Goal: Task Accomplishment & Management: Use online tool/utility

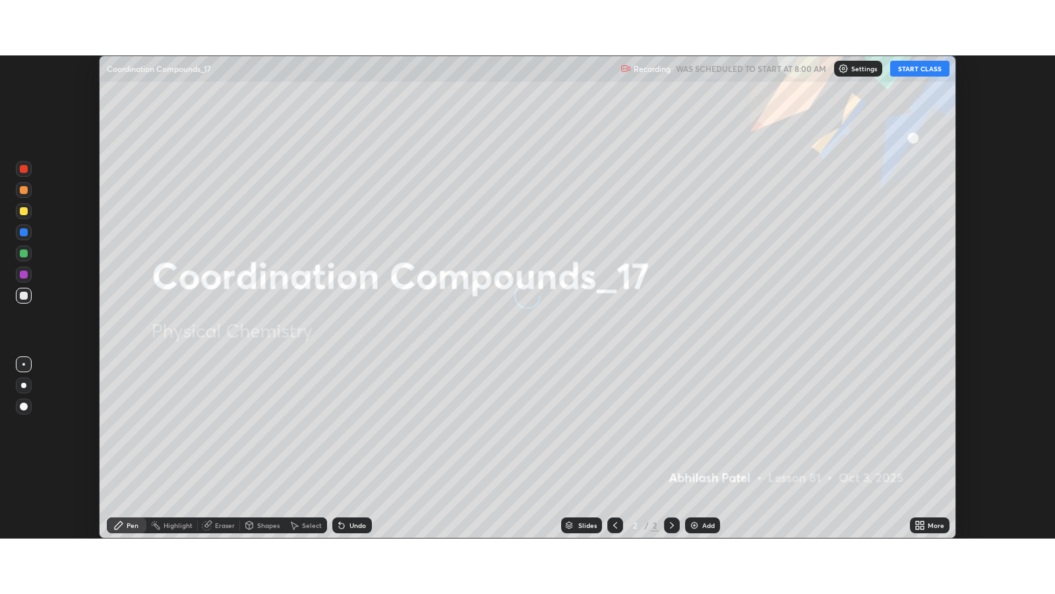
scroll to position [482, 1055]
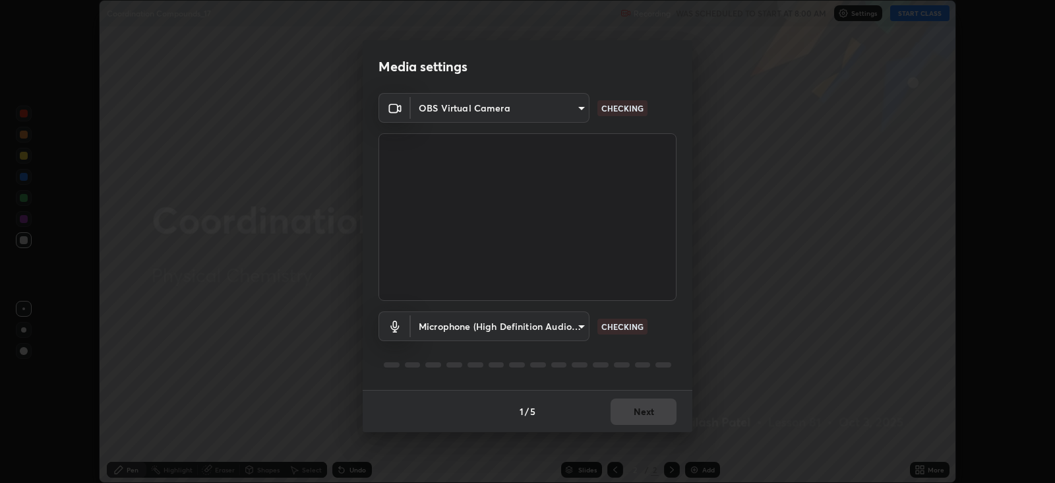
type input "15919b002c994f897e877f79a1e3041ae6d297fb91794428e74d6a9041476f70"
type input "fbdd1cfdbfa52e85c0fe7f732c16cb35a829e642c09cc96c7107598a2a51be2b"
click at [572, 98] on body "Erase all Coordination Compounds_17 Recording WAS SCHEDULED TO START AT 8:00 AM…" at bounding box center [527, 241] width 1055 height 483
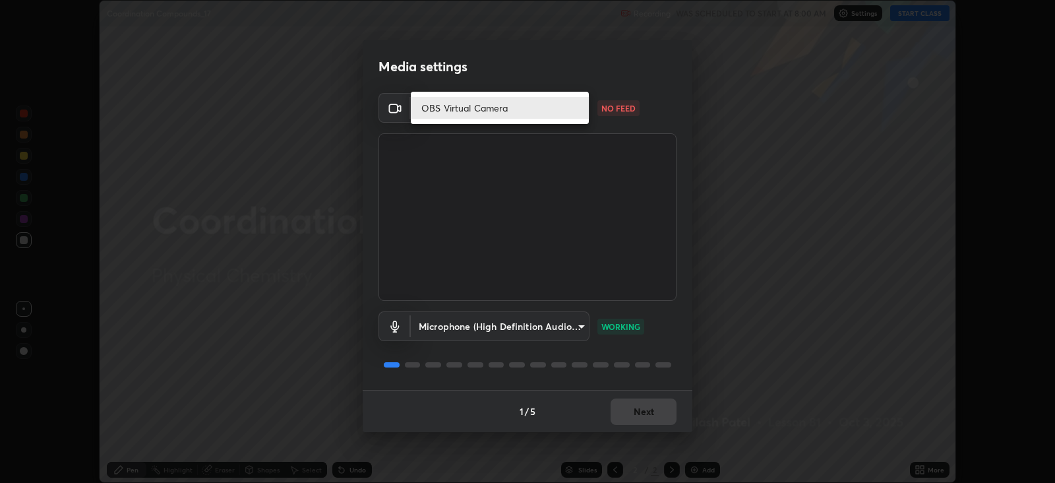
click at [567, 109] on li "OBS Virtual Camera" at bounding box center [500, 108] width 178 height 22
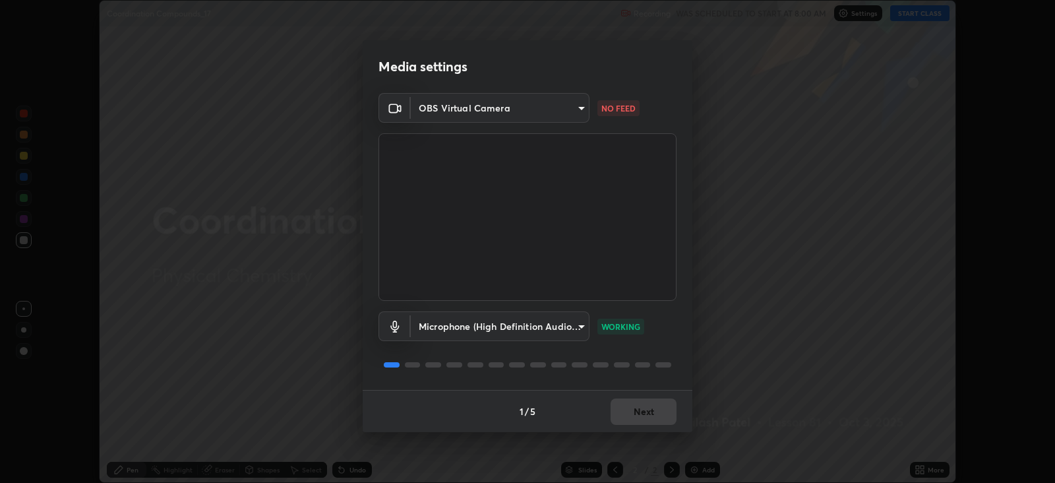
click at [483, 102] on body "Erase all Coordination Compounds_17 Recording WAS SCHEDULED TO START AT 8:00 AM…" at bounding box center [527, 241] width 1055 height 483
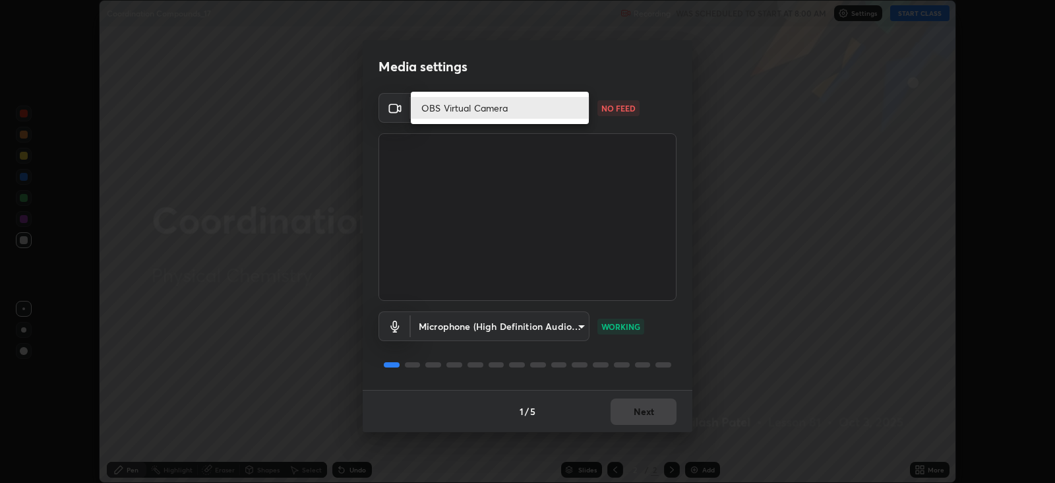
click at [482, 106] on li "OBS Virtual Camera" at bounding box center [500, 108] width 178 height 22
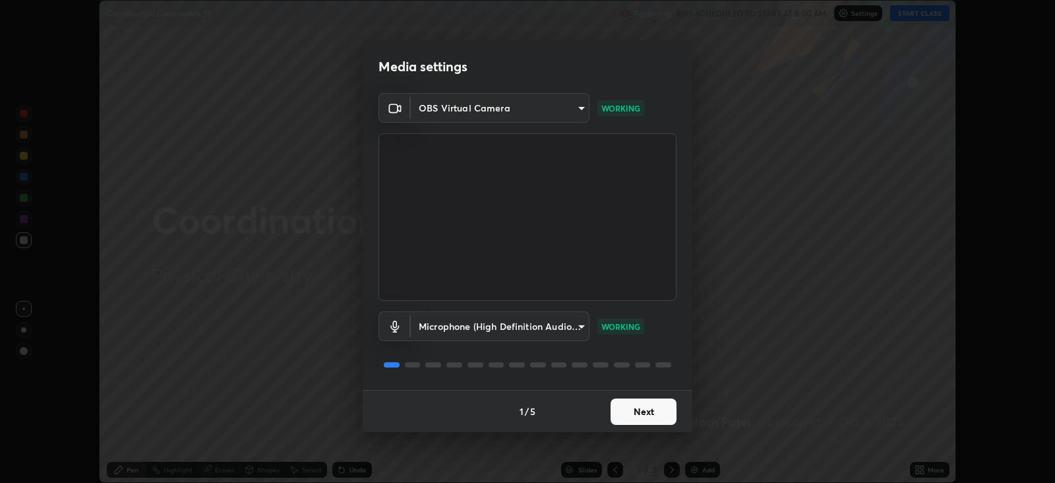
click at [640, 408] on button "Next" at bounding box center [644, 411] width 66 height 26
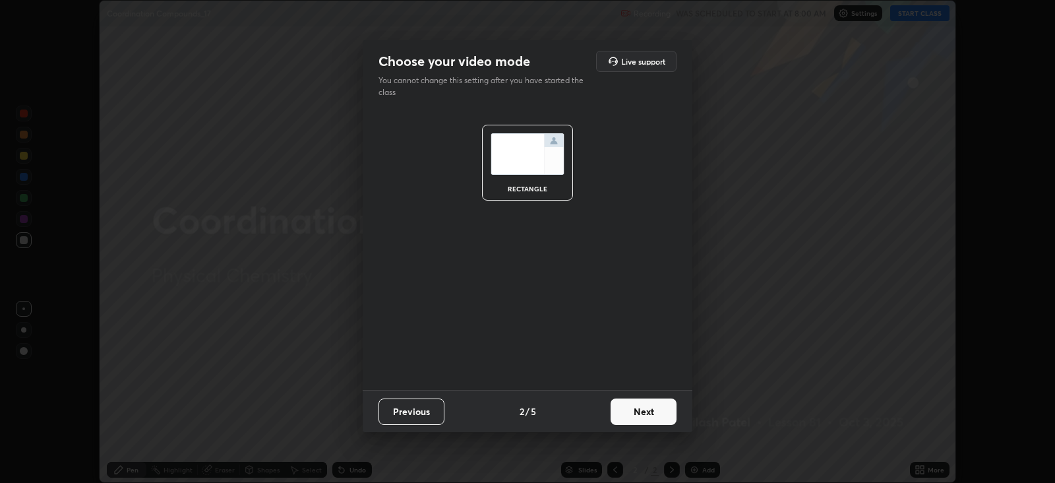
click at [640, 408] on button "Next" at bounding box center [644, 411] width 66 height 26
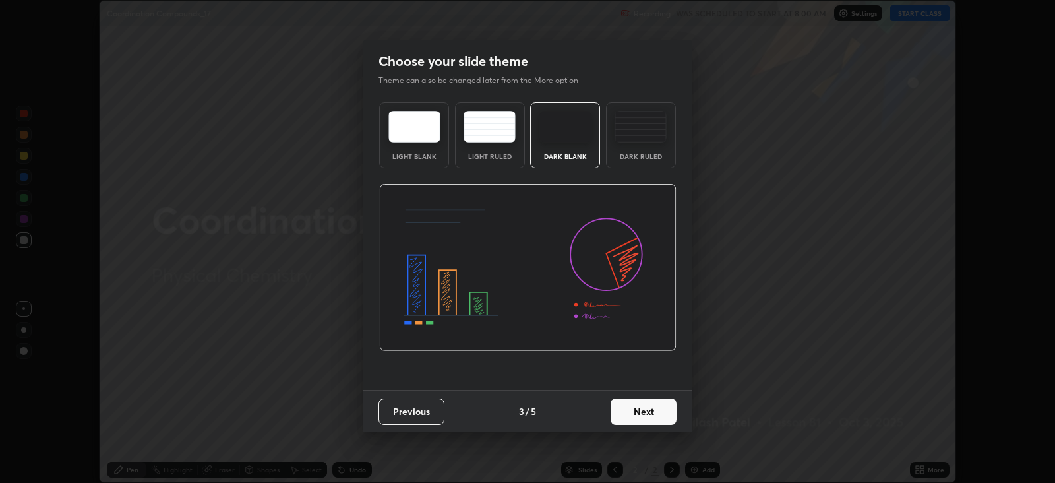
click at [651, 419] on button "Next" at bounding box center [644, 411] width 66 height 26
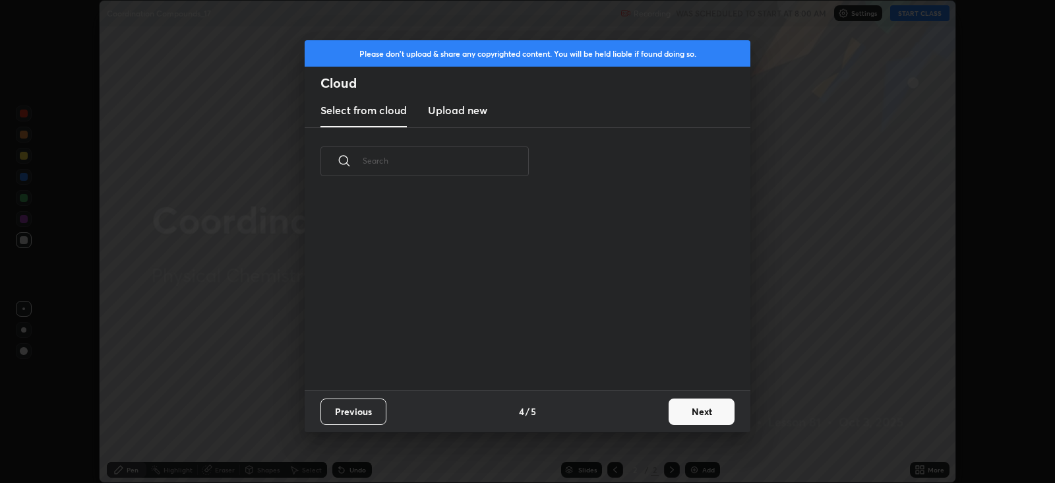
click at [684, 414] on button "Next" at bounding box center [702, 411] width 66 height 26
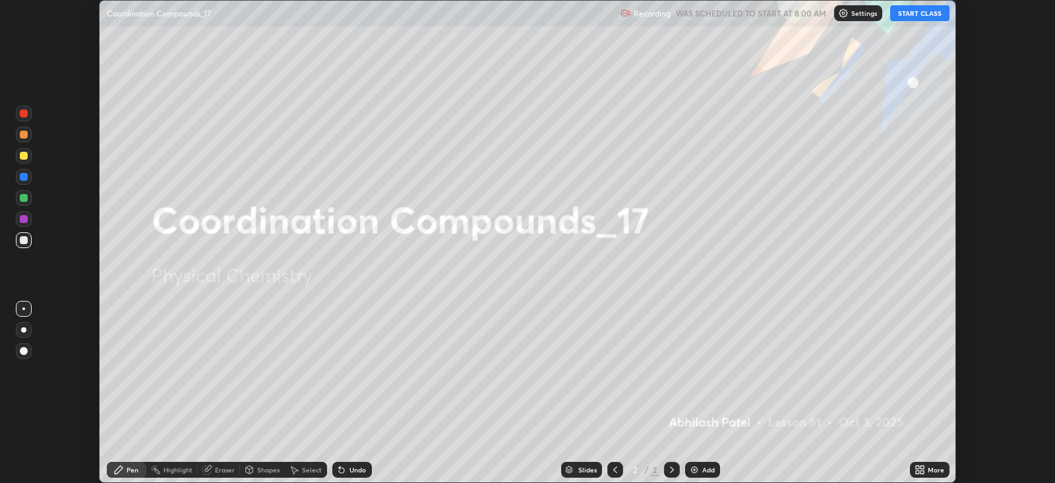
click at [923, 466] on icon at bounding box center [922, 467] width 3 height 3
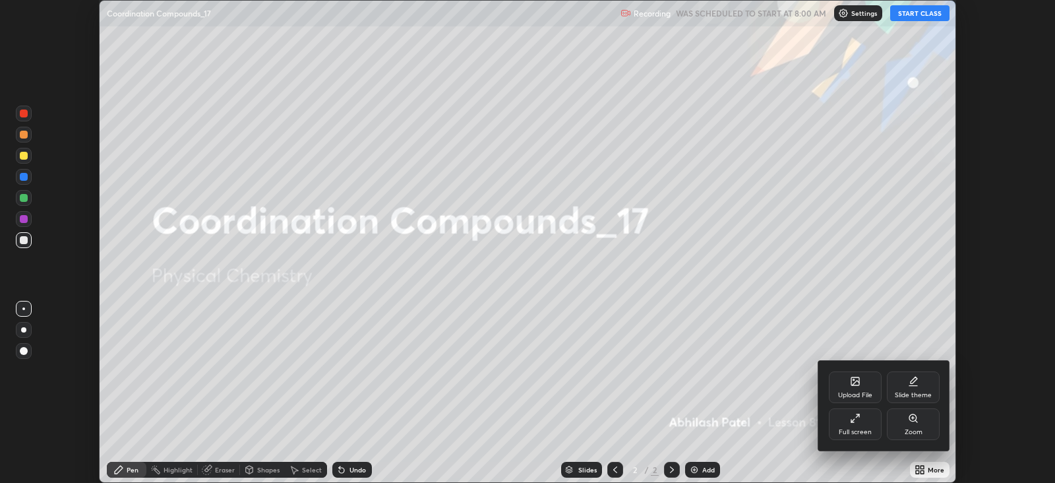
click at [857, 416] on icon at bounding box center [857, 415] width 3 height 3
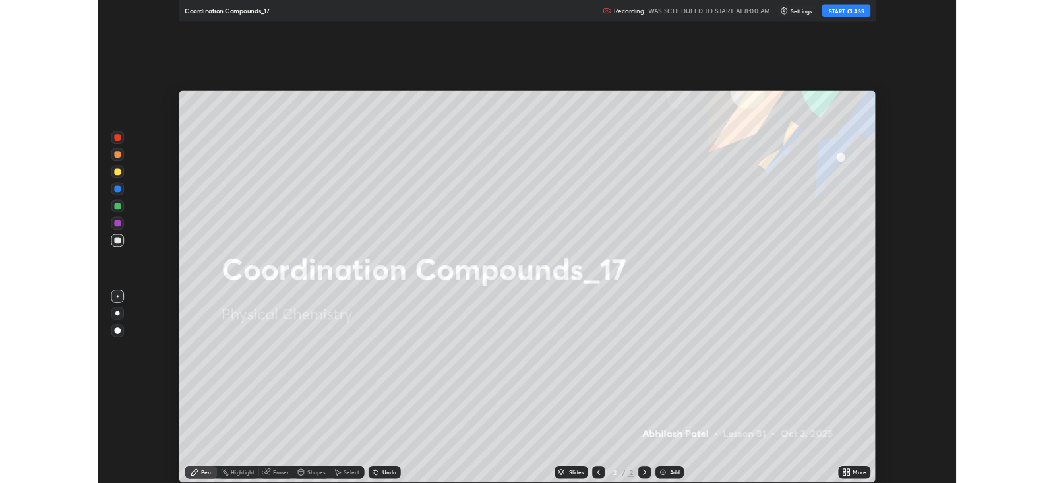
scroll to position [593, 1055]
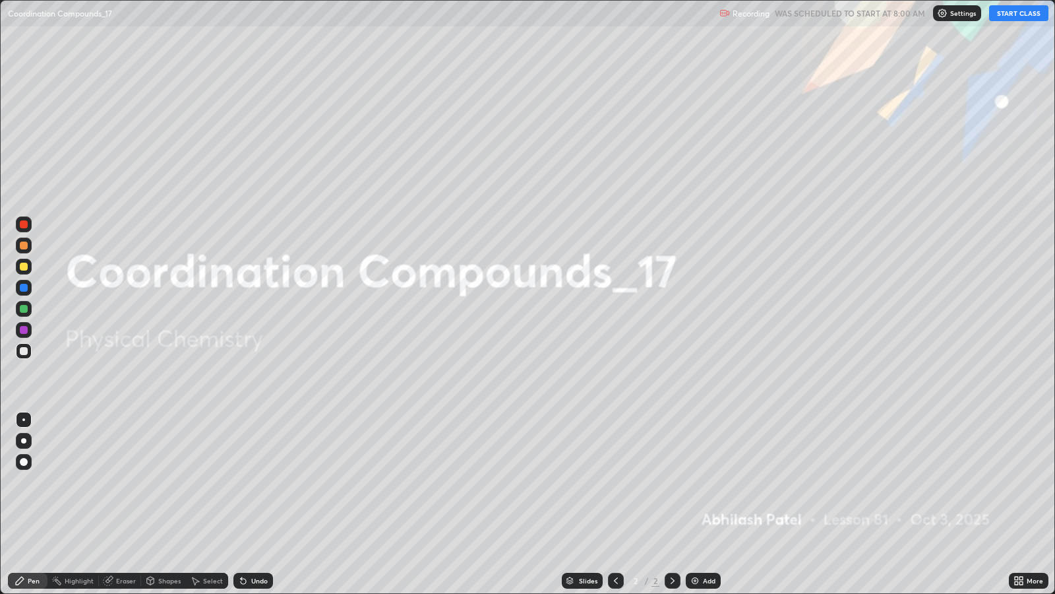
click at [1016, 9] on button "START CLASS" at bounding box center [1018, 13] width 59 height 16
click at [709, 482] on div "Add" at bounding box center [709, 580] width 13 height 7
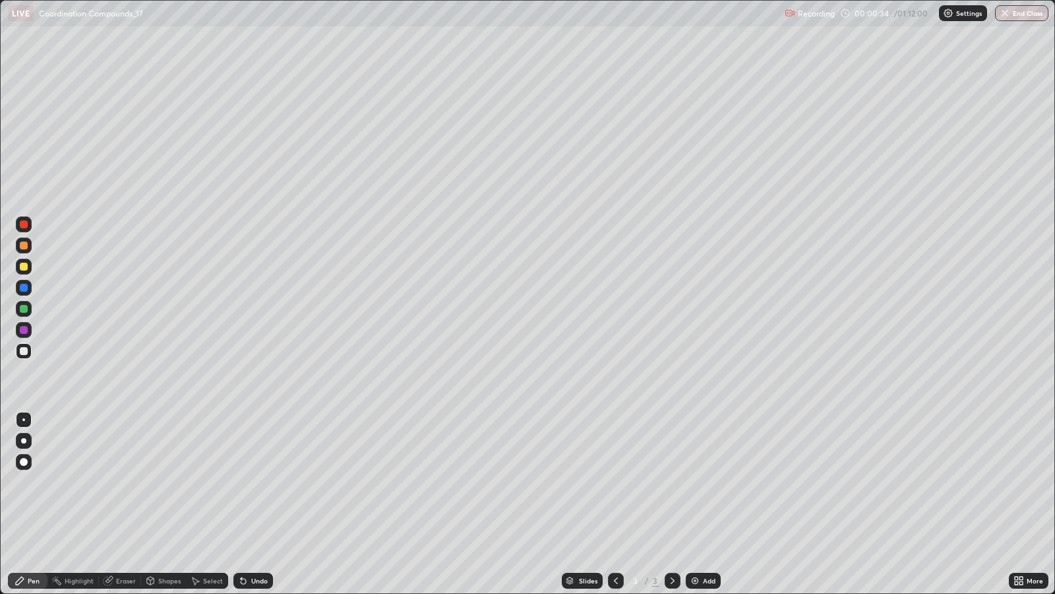
click at [24, 352] on div at bounding box center [24, 351] width 8 height 8
click at [24, 286] on div at bounding box center [24, 288] width 8 height 8
click at [23, 440] on div at bounding box center [23, 440] width 5 height 5
click at [23, 349] on div at bounding box center [24, 351] width 8 height 8
click at [261, 482] on div "Undo" at bounding box center [253, 581] width 40 height 16
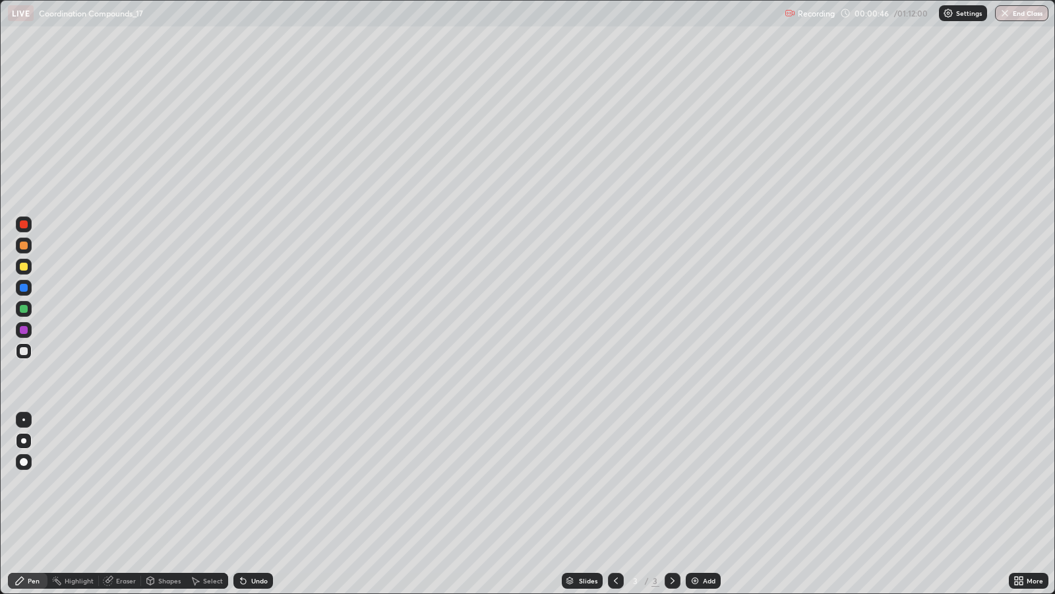
click at [261, 482] on div "Undo" at bounding box center [253, 581] width 40 height 16
click at [158, 482] on div "Shapes" at bounding box center [169, 580] width 22 height 7
click at [125, 482] on div "Eraser" at bounding box center [126, 580] width 20 height 7
click at [33, 482] on div "Pen" at bounding box center [28, 581] width 40 height 16
click at [24, 245] on div at bounding box center [24, 245] width 8 height 8
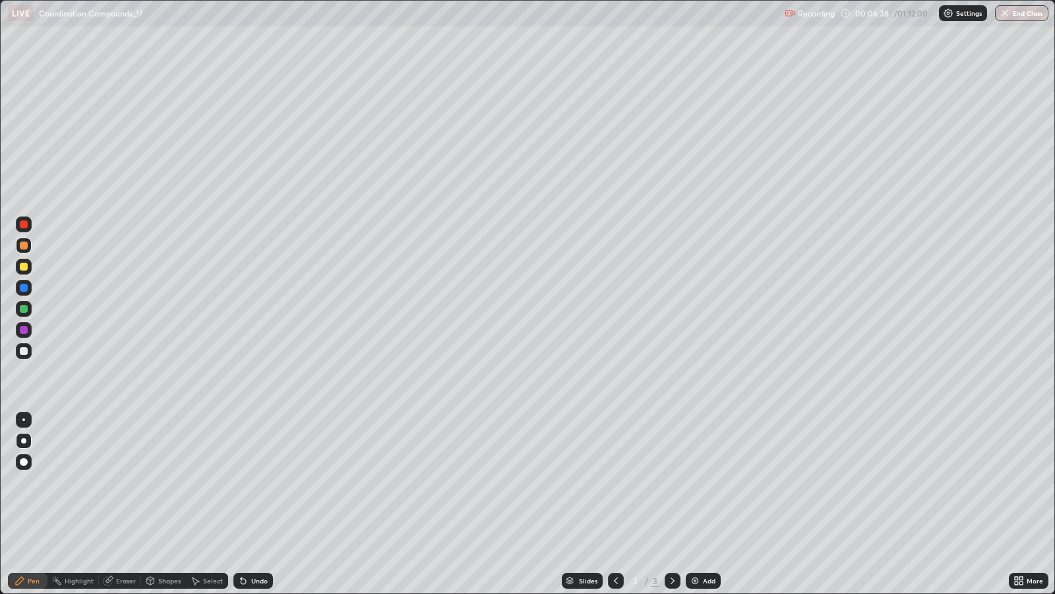
click at [18, 224] on div at bounding box center [24, 224] width 16 height 16
click at [25, 264] on div at bounding box center [24, 267] width 8 height 8
click at [702, 482] on div "Add" at bounding box center [703, 581] width 35 height 16
click at [708, 482] on div "Add" at bounding box center [709, 580] width 13 height 7
click at [614, 482] on icon at bounding box center [616, 580] width 11 height 11
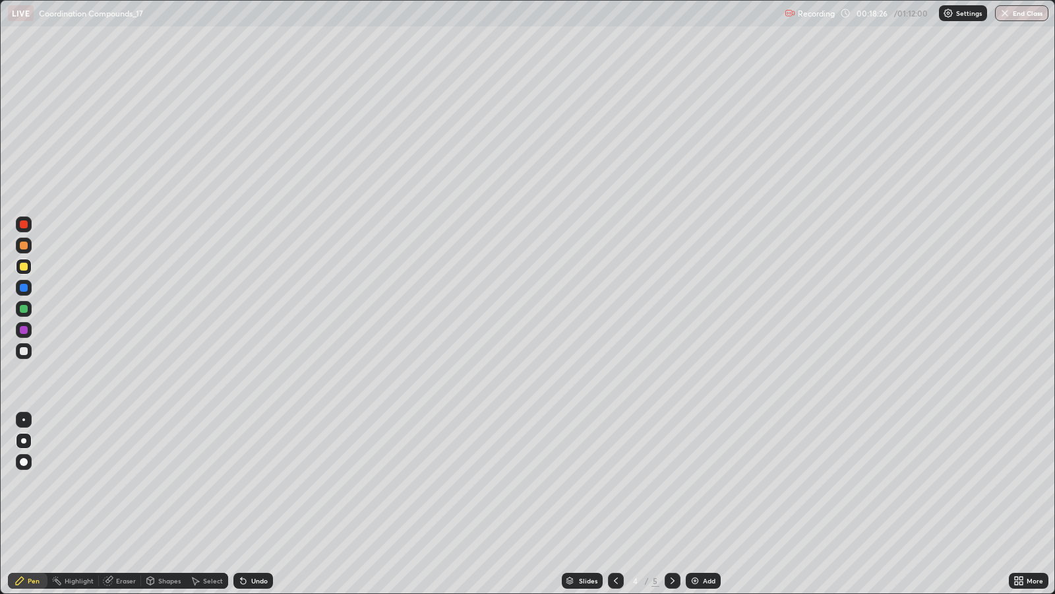
click at [613, 482] on icon at bounding box center [616, 580] width 11 height 11
click at [672, 482] on icon at bounding box center [673, 580] width 11 height 11
click at [671, 482] on icon at bounding box center [673, 580] width 11 height 11
click at [23, 245] on div at bounding box center [24, 245] width 8 height 8
click at [255, 482] on div "Undo" at bounding box center [259, 580] width 16 height 7
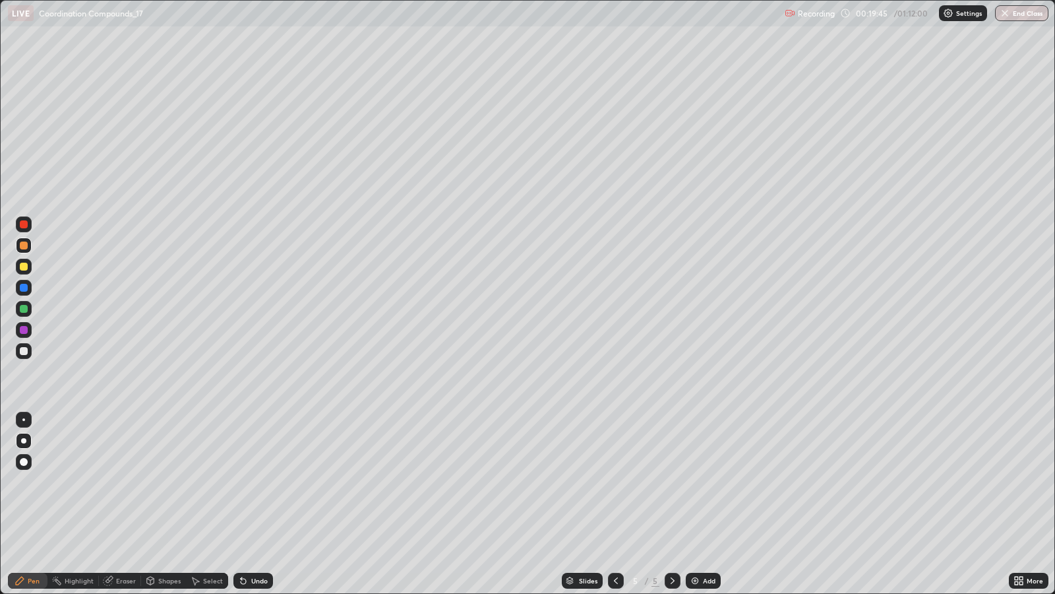
click at [265, 482] on div "Undo" at bounding box center [253, 581] width 40 height 16
click at [266, 482] on div "Undo" at bounding box center [253, 581] width 40 height 16
click at [265, 482] on div "Undo" at bounding box center [259, 580] width 16 height 7
click at [269, 482] on div "Undo" at bounding box center [253, 581] width 40 height 16
click at [708, 482] on div "Add" at bounding box center [709, 580] width 13 height 7
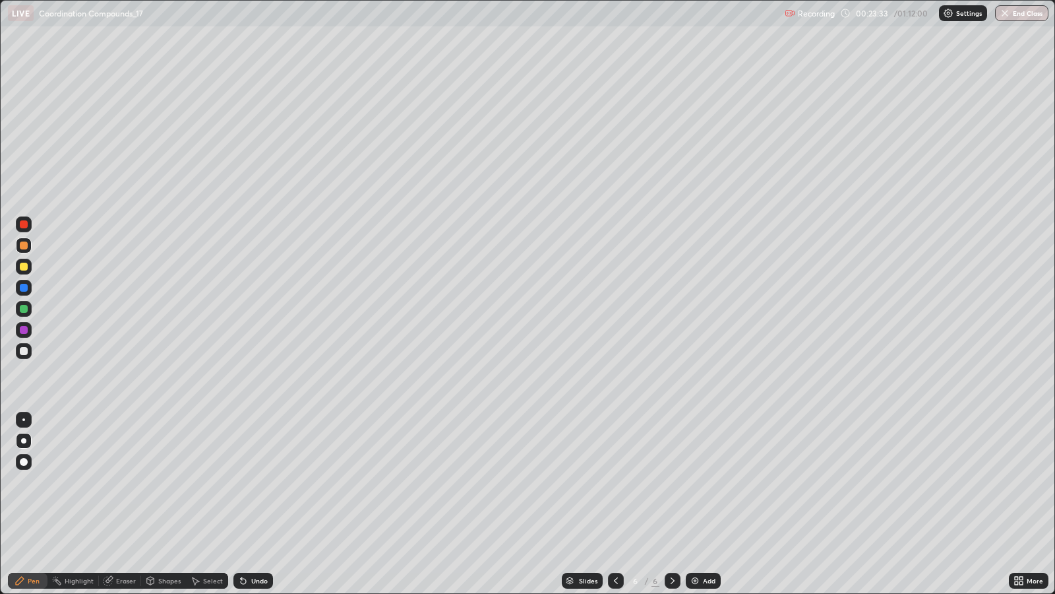
click at [249, 482] on div "Undo" at bounding box center [253, 581] width 40 height 16
click at [251, 482] on div "Undo" at bounding box center [259, 580] width 16 height 7
click at [241, 482] on icon at bounding box center [243, 580] width 5 height 5
click at [709, 482] on div "Add" at bounding box center [709, 580] width 13 height 7
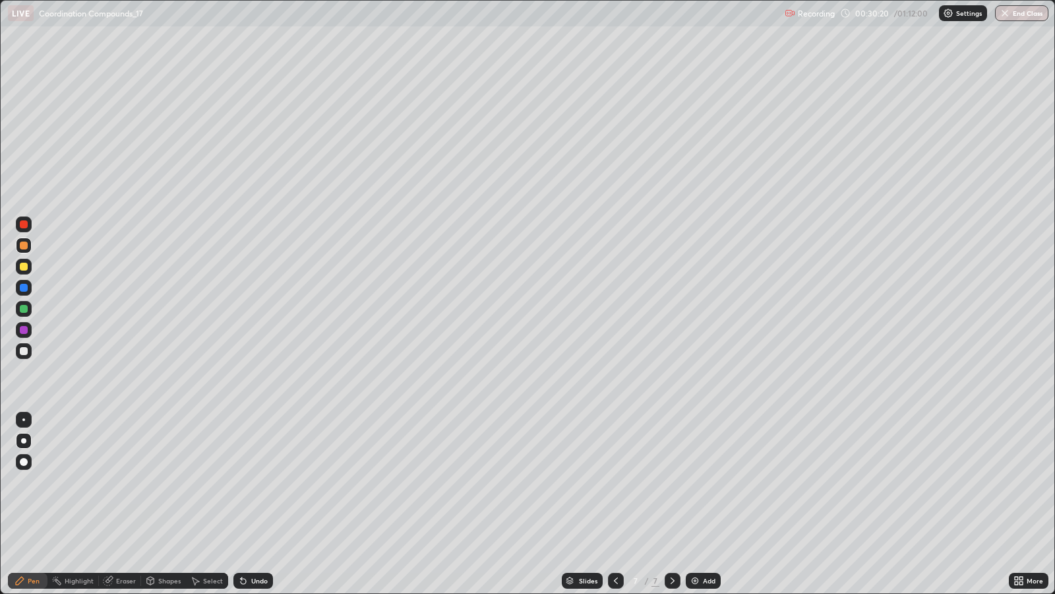
click at [261, 482] on div "Undo" at bounding box center [253, 581] width 40 height 16
click at [614, 482] on icon at bounding box center [616, 580] width 11 height 11
click at [677, 482] on div at bounding box center [673, 580] width 16 height 26
click at [261, 482] on div "Undo" at bounding box center [253, 581] width 40 height 16
click at [253, 482] on div "Undo" at bounding box center [253, 581] width 40 height 16
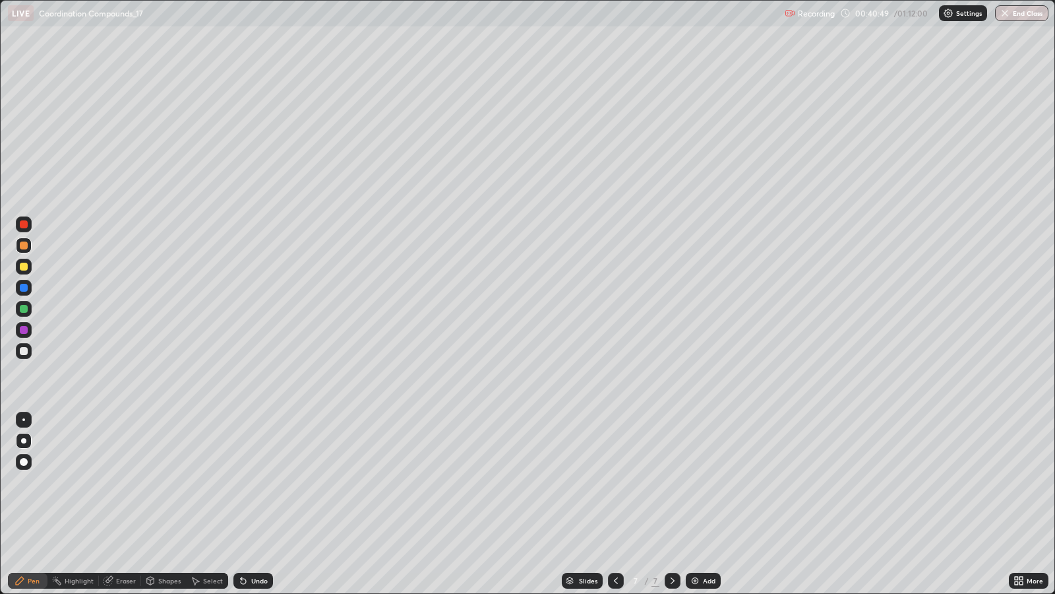
click at [253, 482] on div "Undo" at bounding box center [253, 581] width 40 height 16
click at [248, 482] on div "Undo" at bounding box center [253, 581] width 40 height 16
click at [268, 482] on div "Undo" at bounding box center [253, 581] width 40 height 16
click at [695, 482] on img at bounding box center [695, 580] width 11 height 11
click at [256, 482] on div "Undo" at bounding box center [259, 580] width 16 height 7
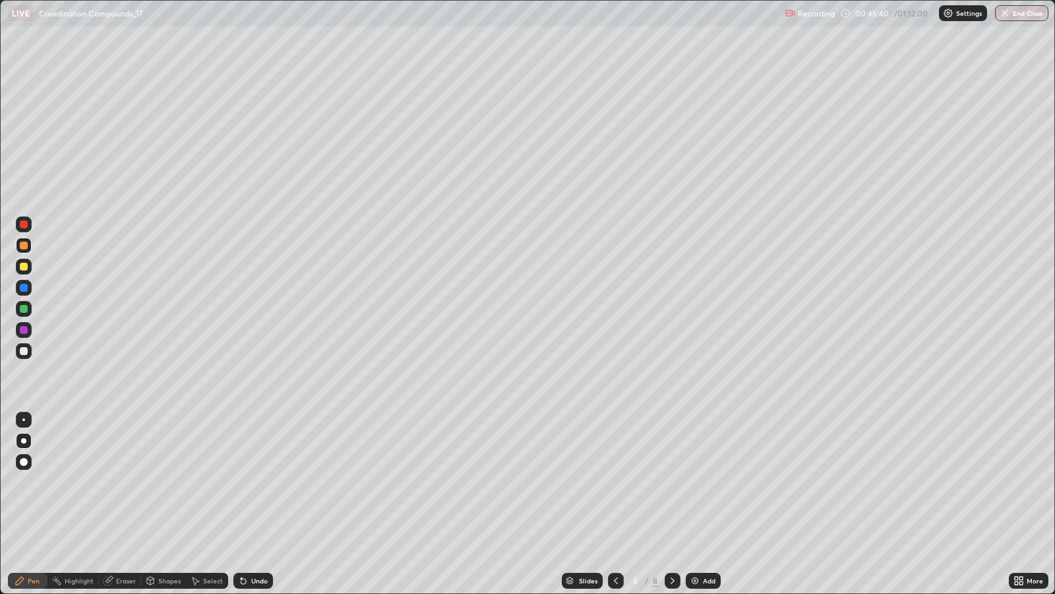
click at [264, 482] on div "Undo" at bounding box center [250, 580] width 45 height 26
click at [265, 482] on div "Undo" at bounding box center [253, 581] width 40 height 16
click at [23, 265] on div at bounding box center [24, 267] width 8 height 8
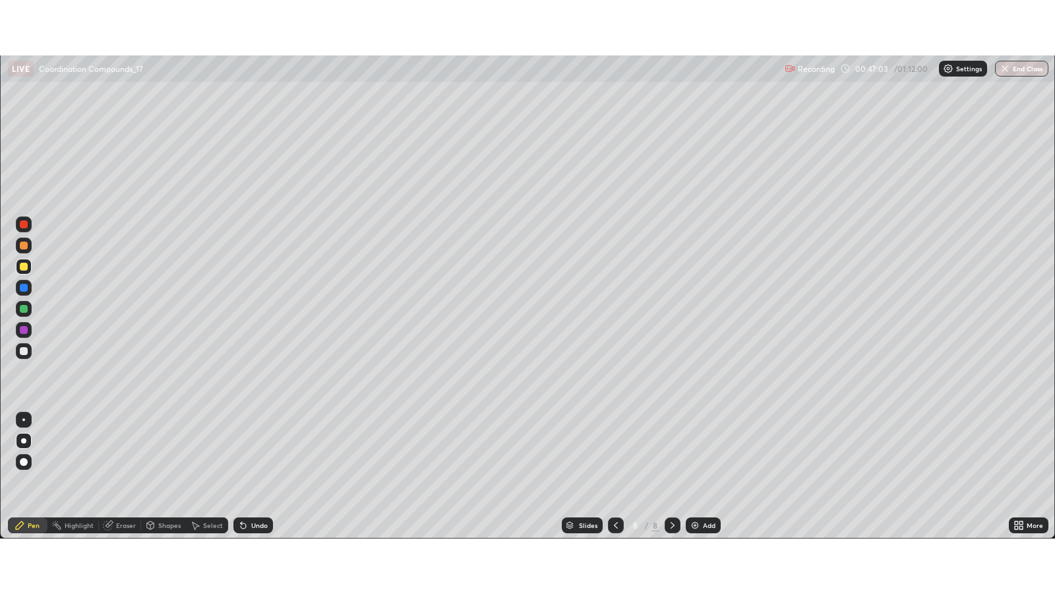
scroll to position [65477, 64904]
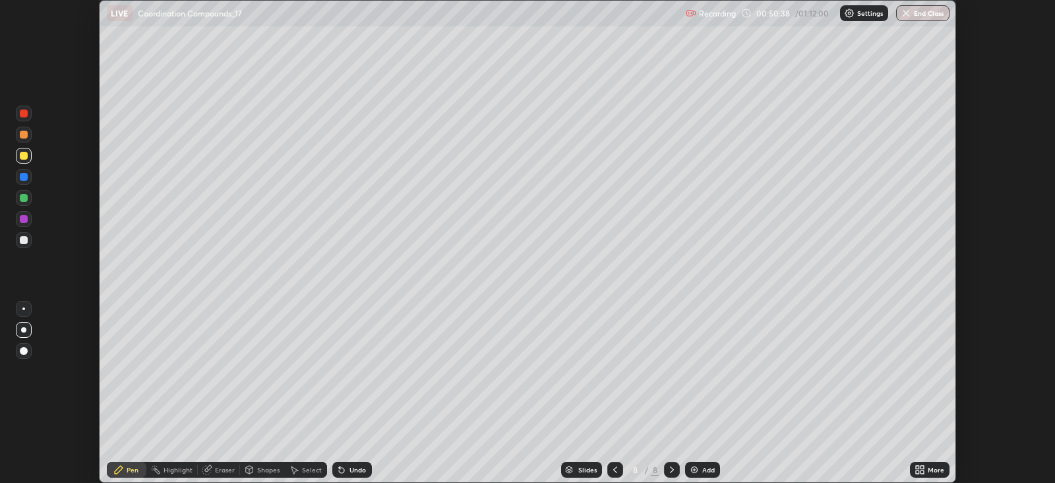
click at [923, 473] on icon at bounding box center [922, 471] width 3 height 3
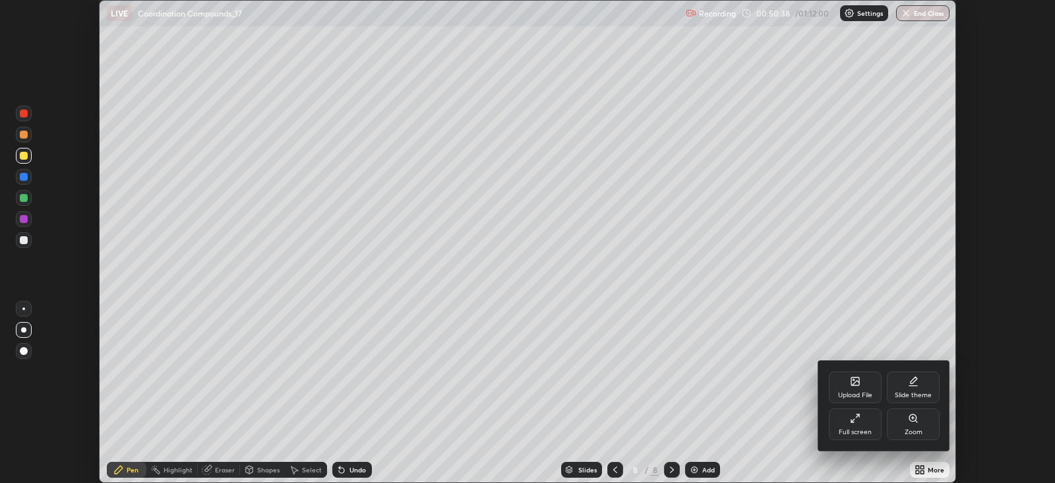
click at [864, 450] on div "Upload File Slide theme Full screen Zoom" at bounding box center [885, 406] width 132 height 90
click at [859, 423] on div "Full screen" at bounding box center [855, 424] width 53 height 32
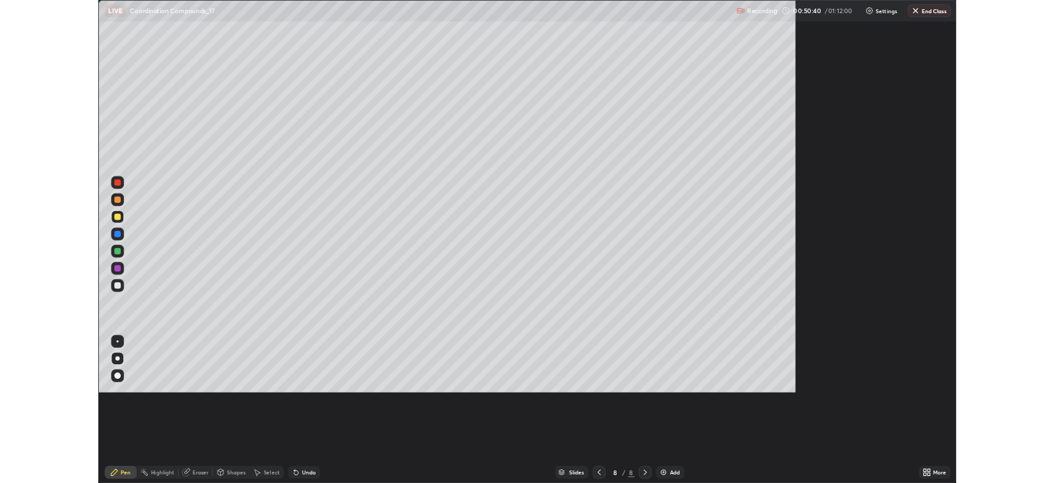
scroll to position [593, 1055]
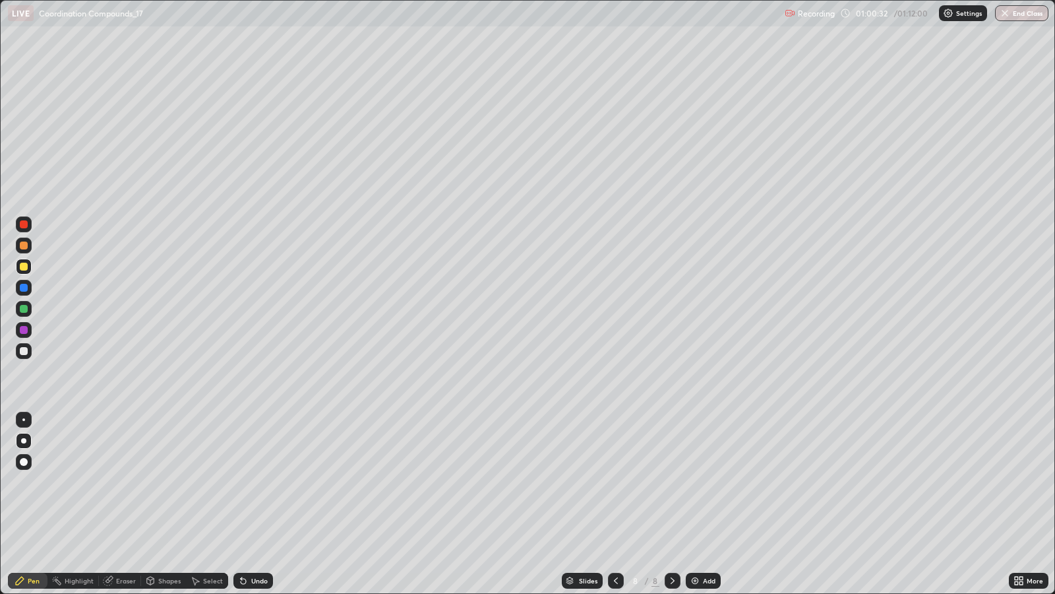
click at [706, 482] on div "Add" at bounding box center [709, 580] width 13 height 7
click at [1020, 13] on button "End Class" at bounding box center [1023, 13] width 52 height 16
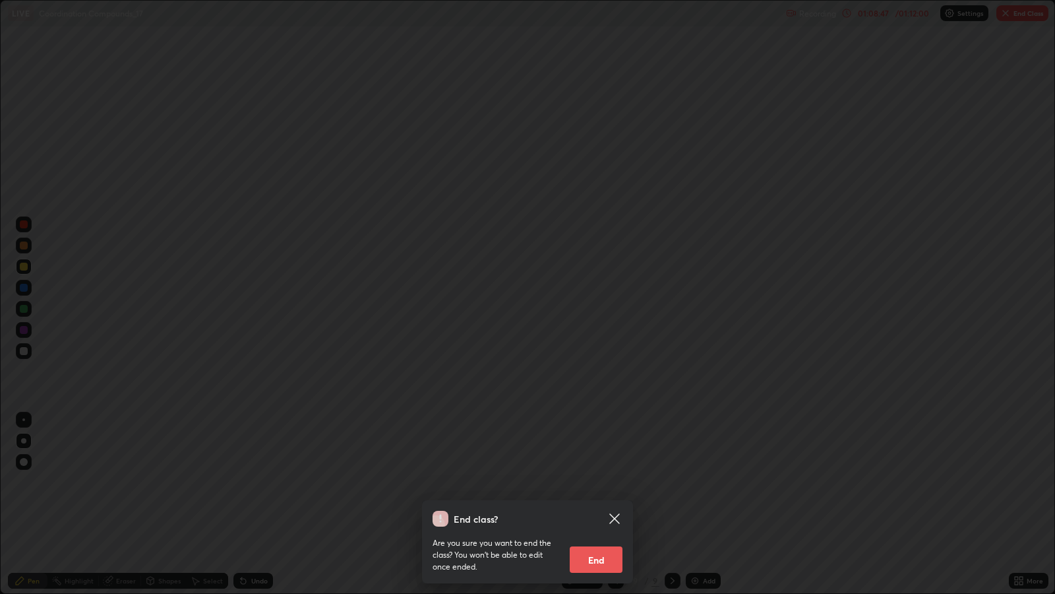
click at [600, 482] on button "End" at bounding box center [596, 559] width 53 height 26
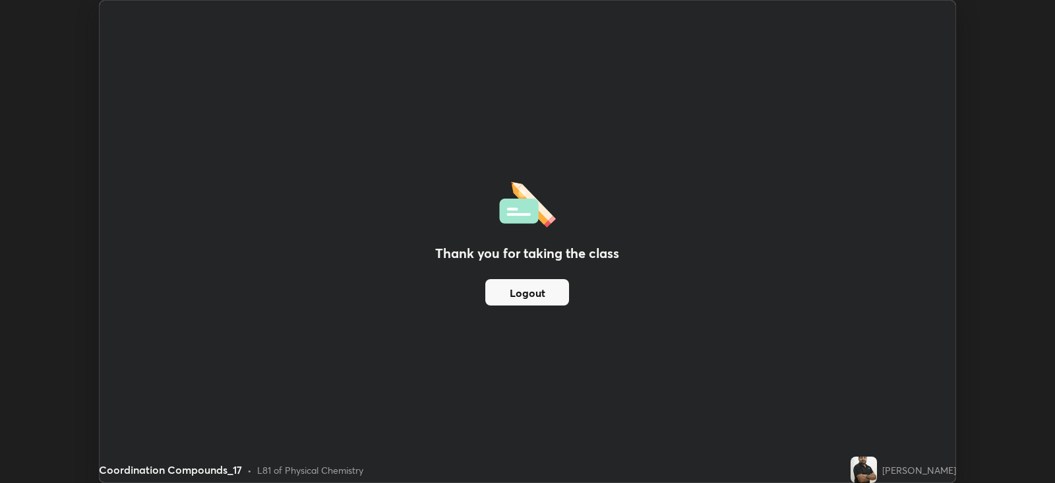
scroll to position [65477, 64904]
